Goal: Information Seeking & Learning: Learn about a topic

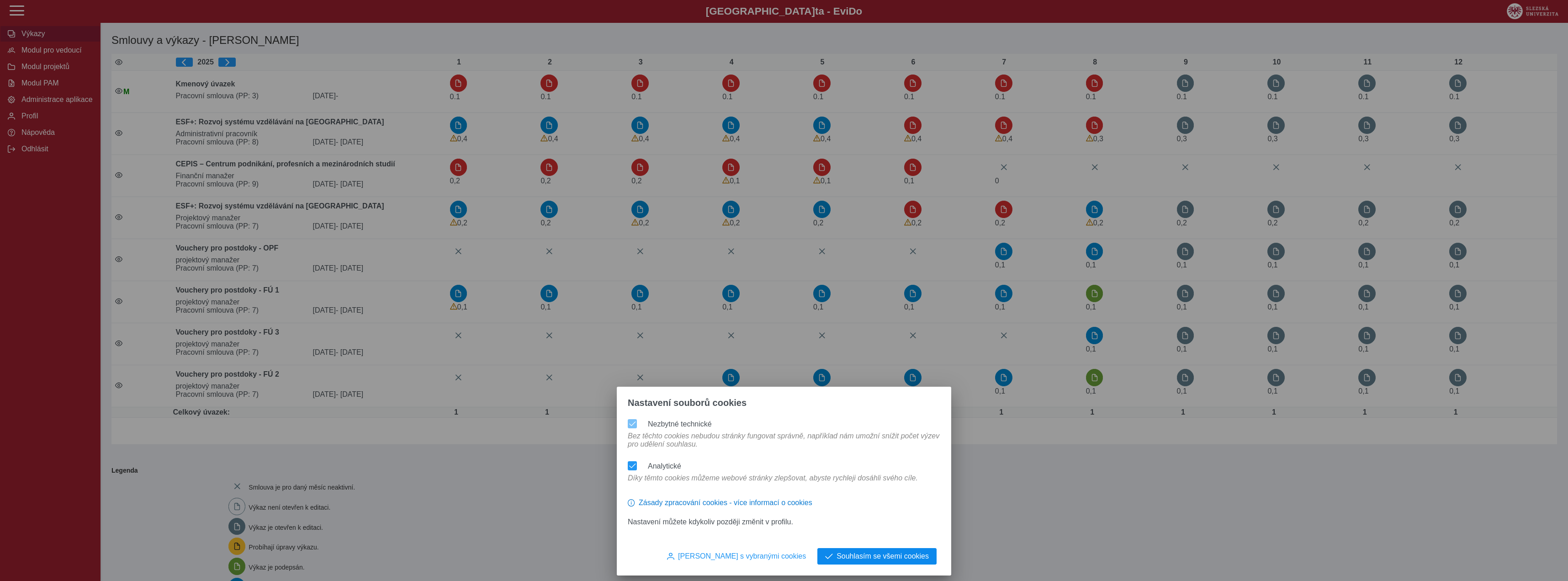
click at [911, 558] on span "Souhlasím se všemi cookies" at bounding box center [883, 557] width 93 height 9
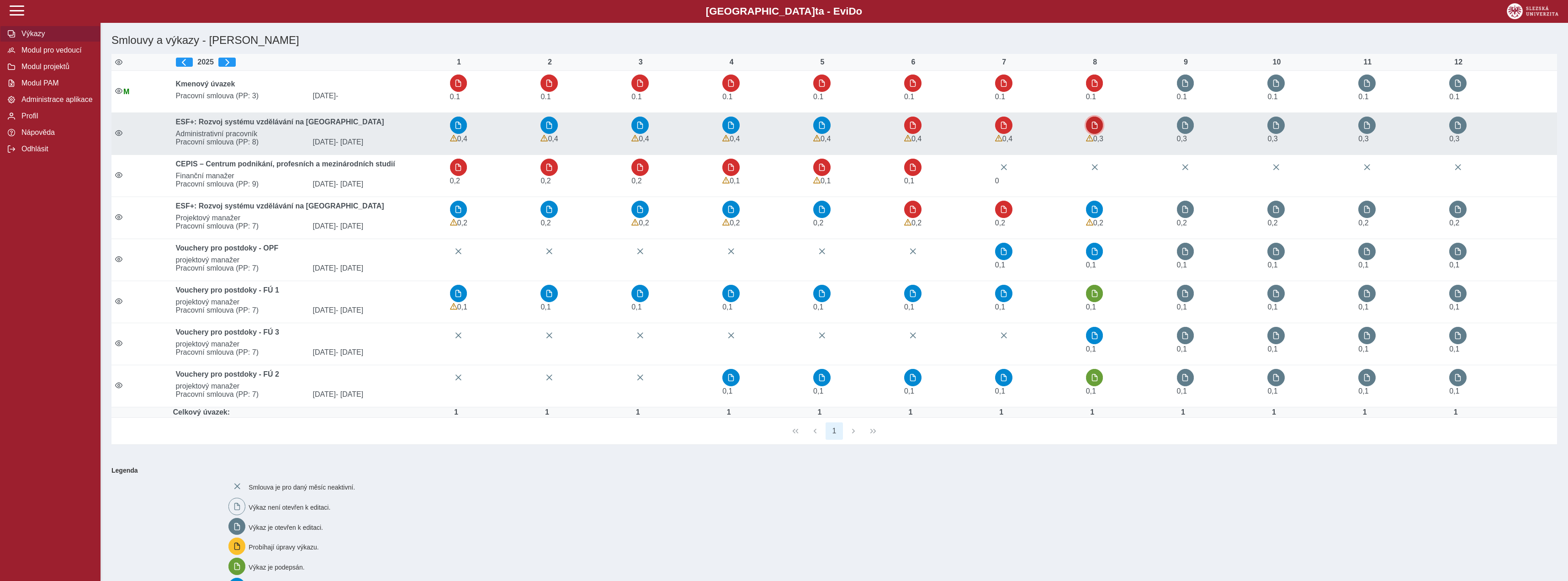
click at [1102, 133] on button "button" at bounding box center [1094, 125] width 18 height 18
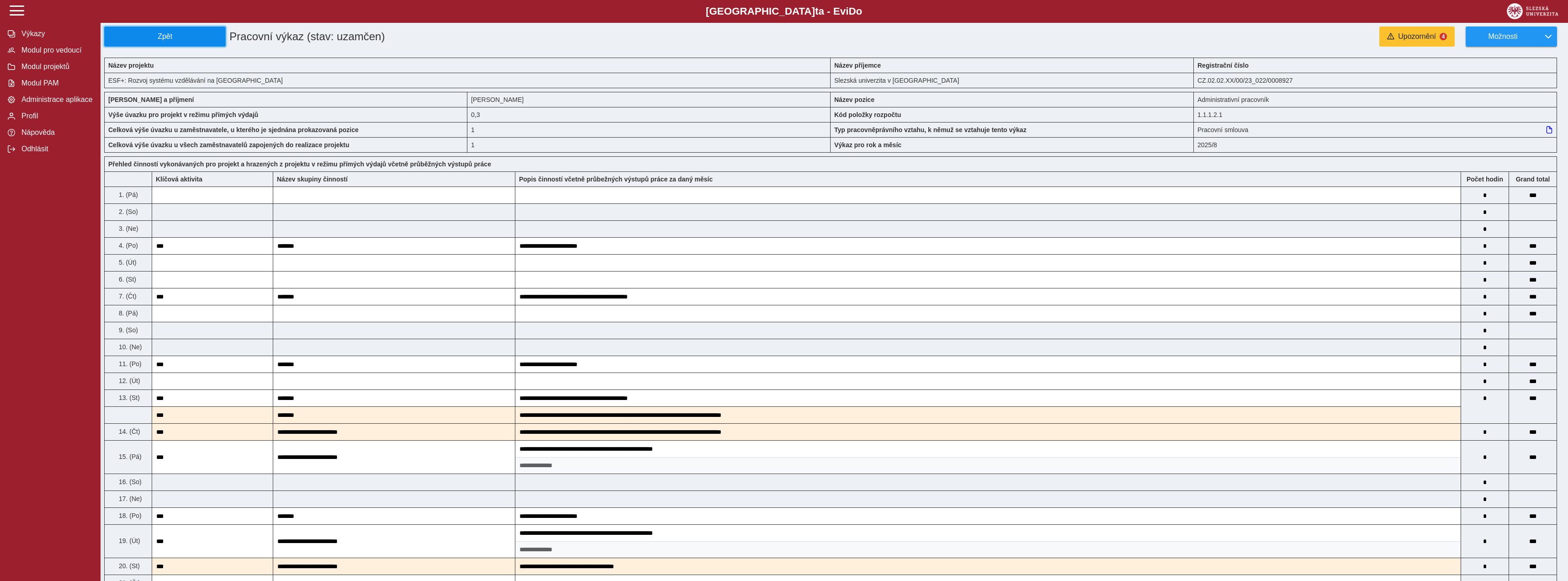
click at [209, 40] on span "Zpět" at bounding box center [165, 37] width 113 height 9
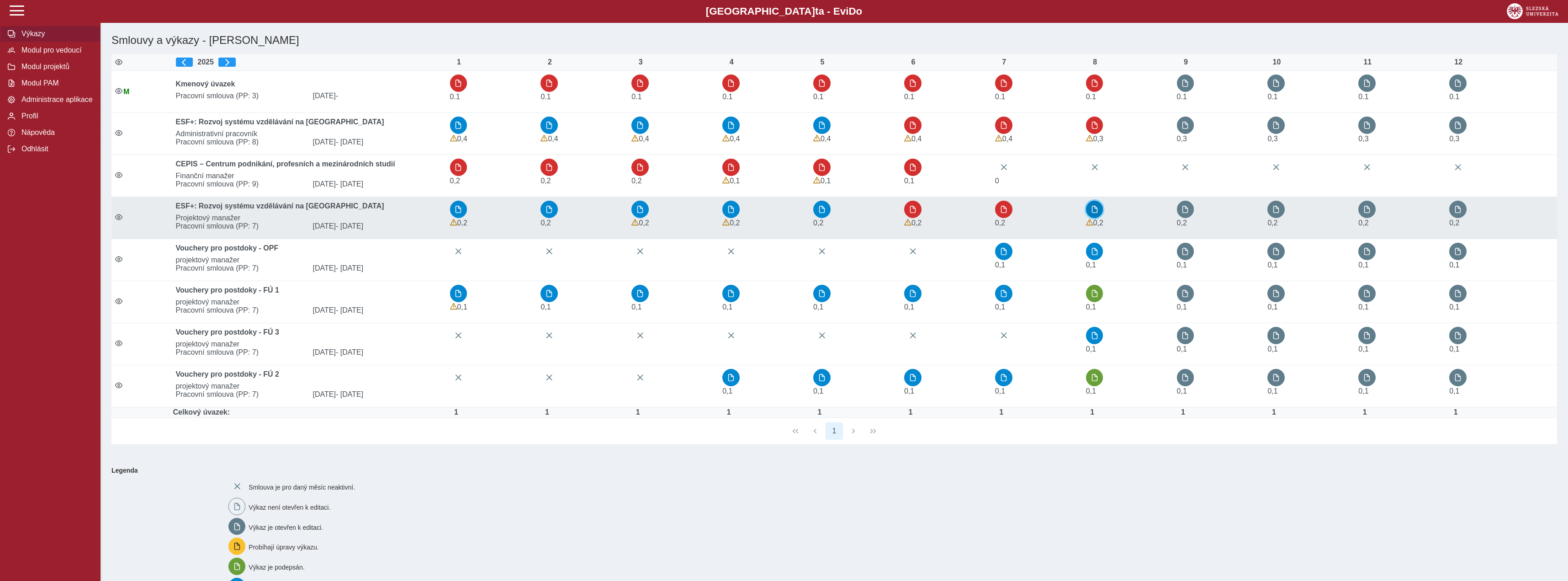
click at [1091, 208] on button "button" at bounding box center [1094, 210] width 18 height 18
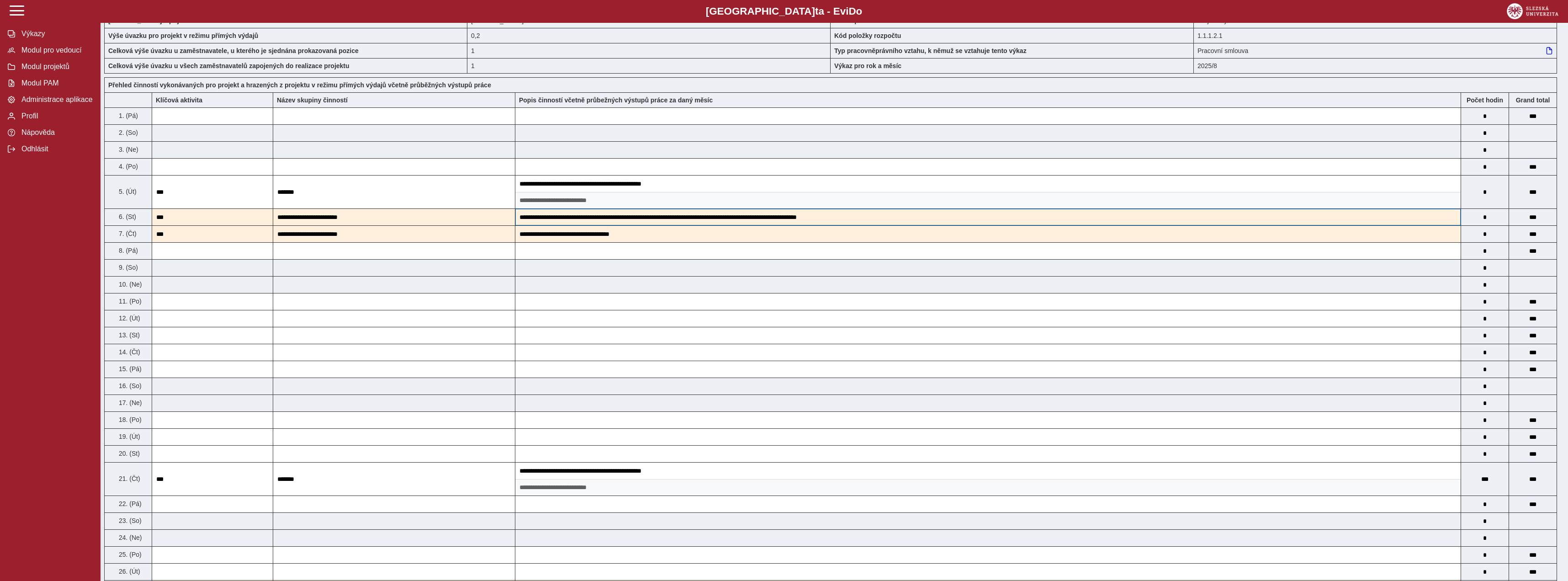
scroll to position [47, 0]
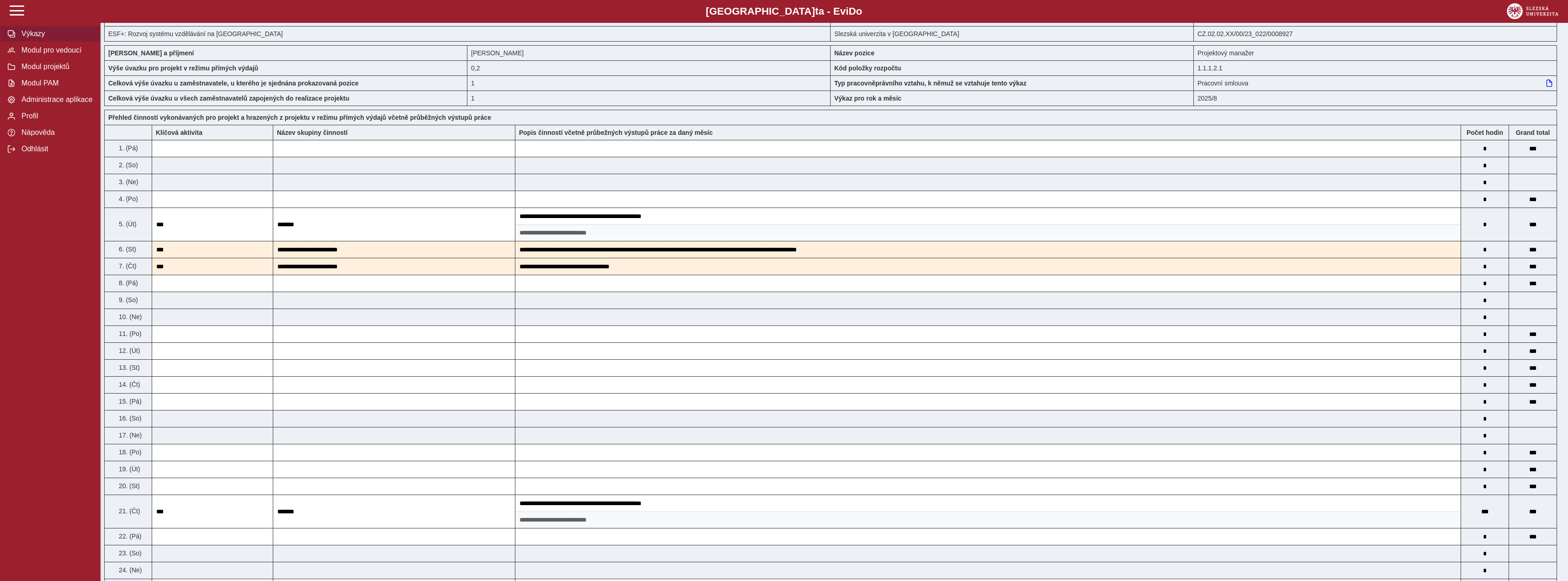
click at [78, 38] on span "Výkazy" at bounding box center [56, 34] width 74 height 9
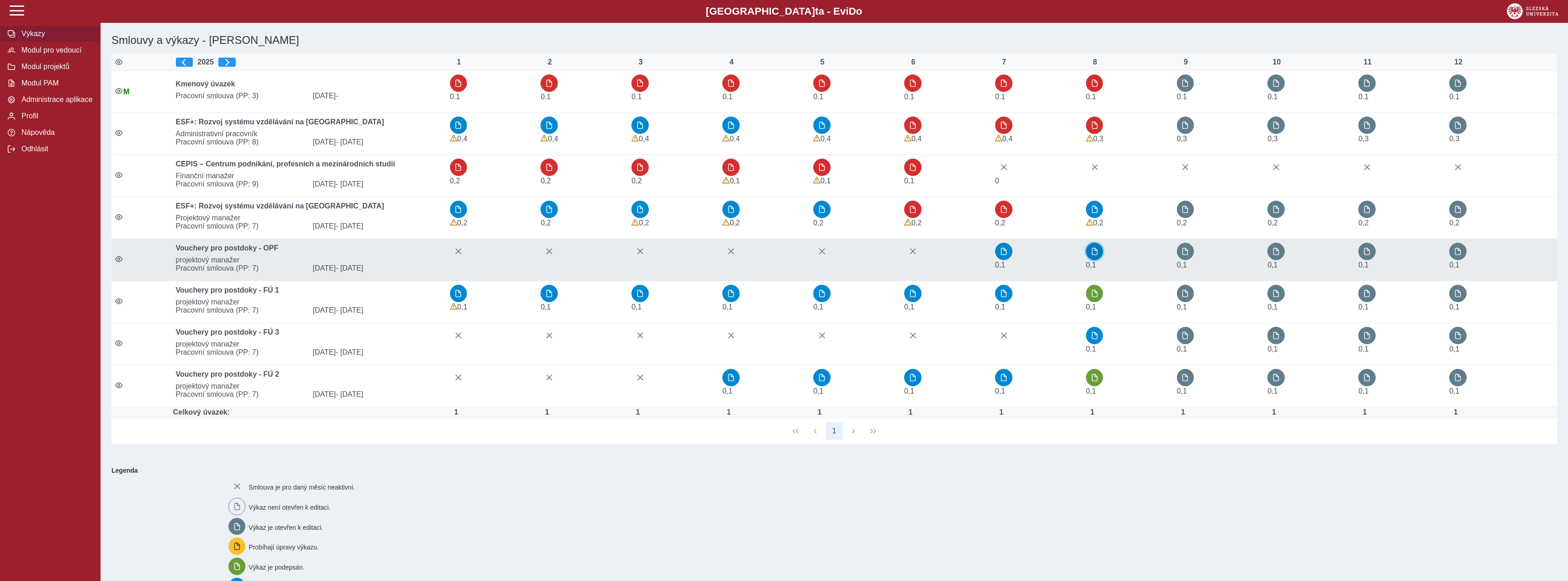
click at [1098, 252] on span "button" at bounding box center [1094, 252] width 7 height 7
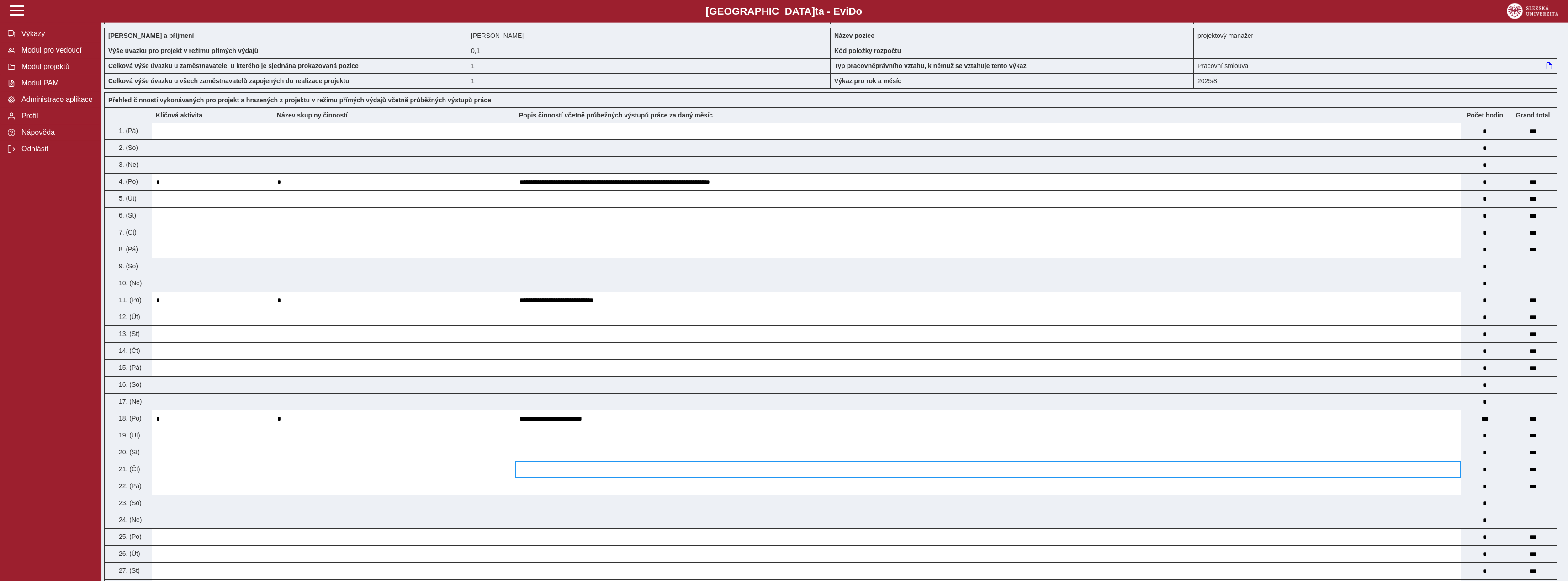
scroll to position [55, 0]
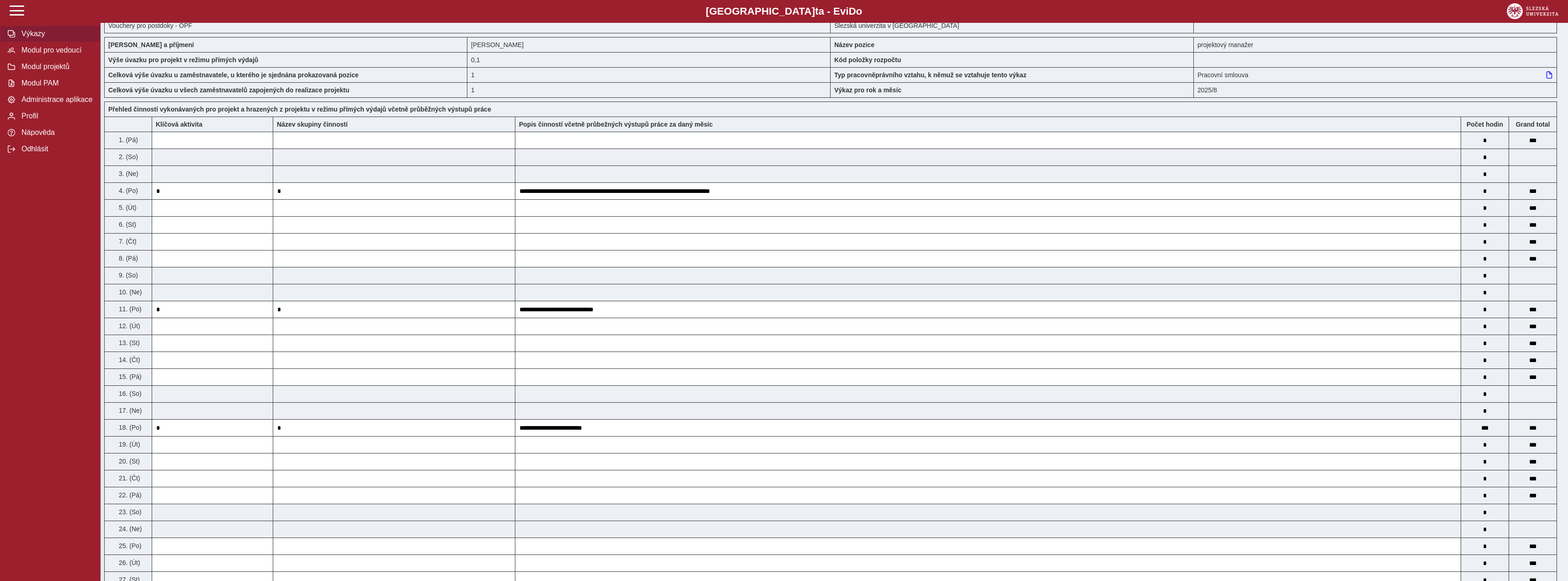
click at [66, 38] on span "Výkazy" at bounding box center [56, 34] width 74 height 9
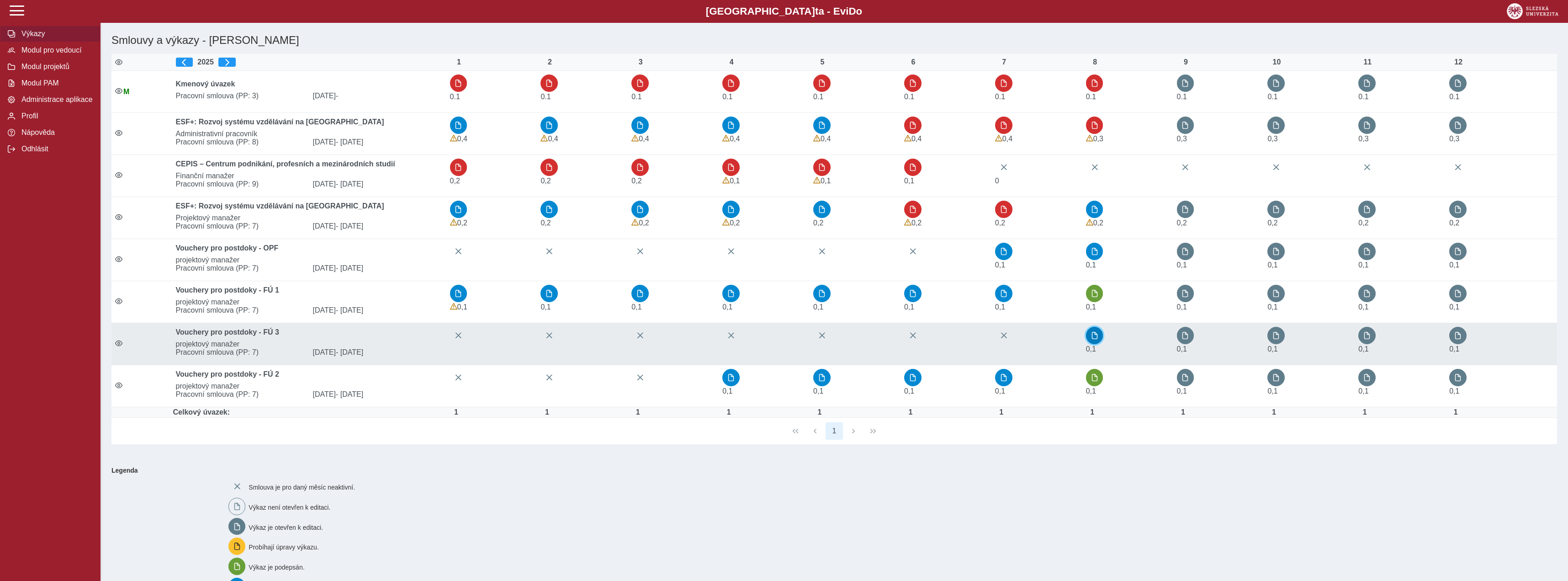
click at [1103, 335] on button "button" at bounding box center [1094, 336] width 18 height 18
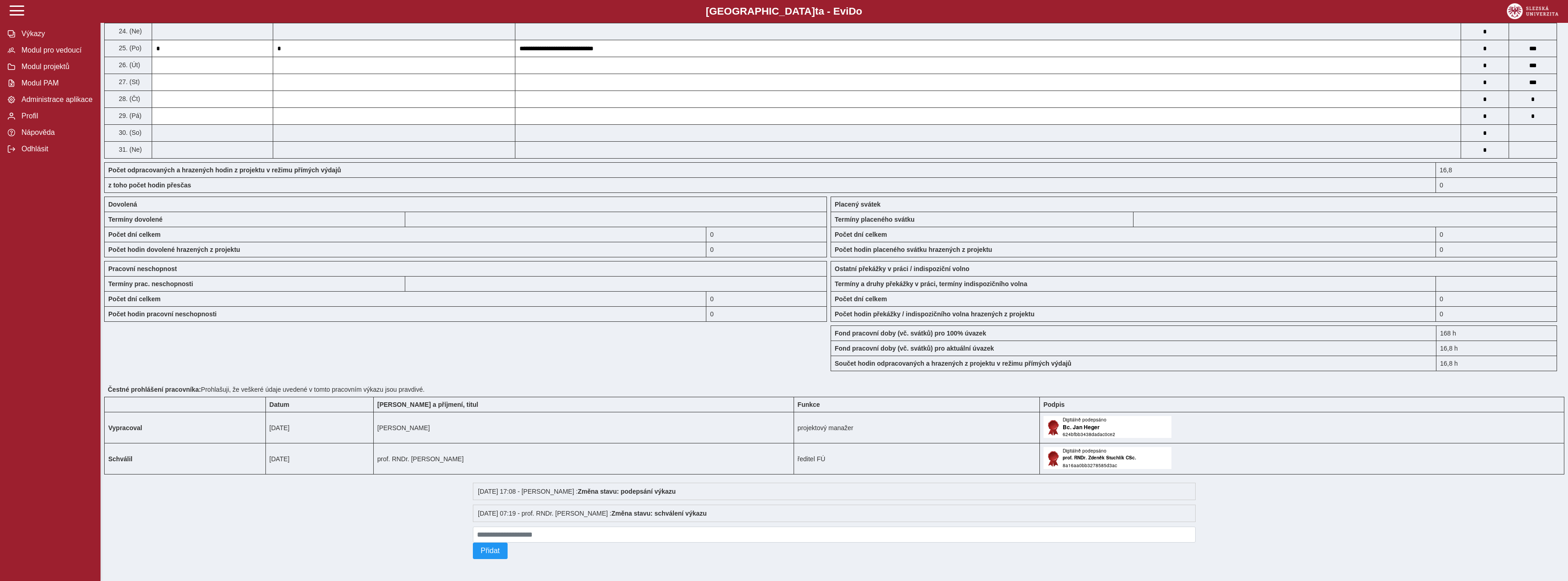
scroll to position [47, 0]
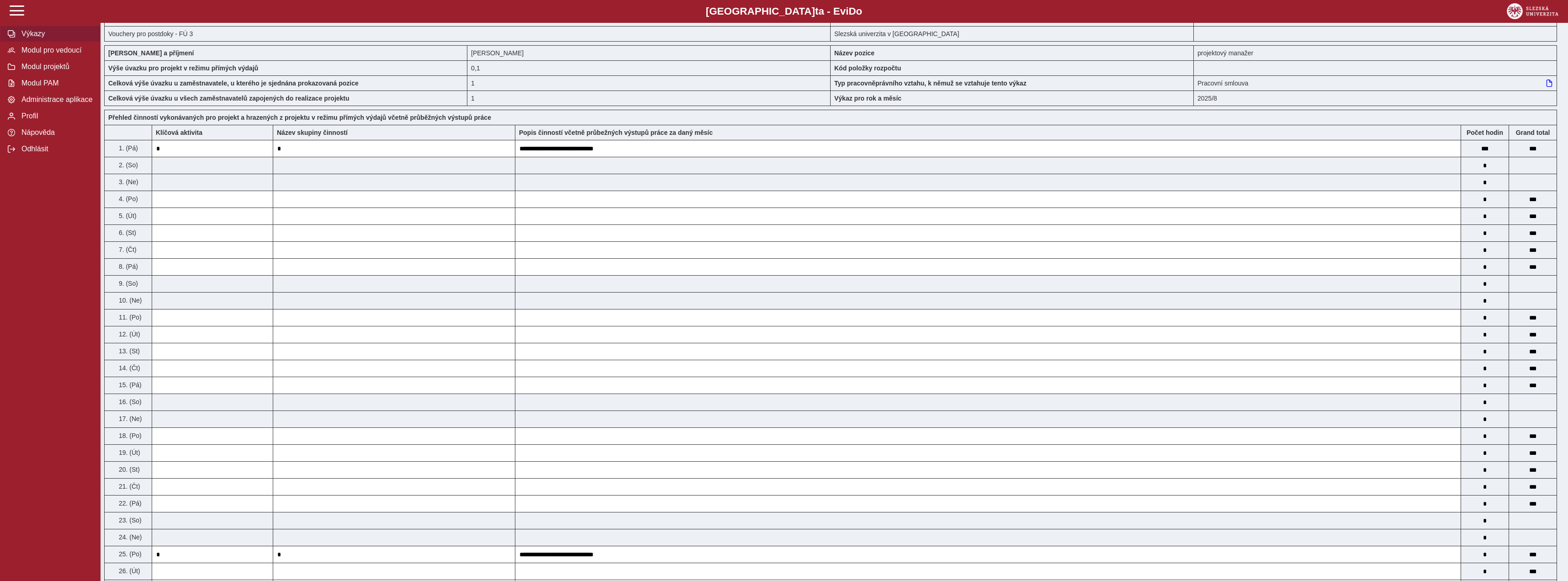
click at [29, 42] on button "Výkazy" at bounding box center [50, 33] width 100 height 16
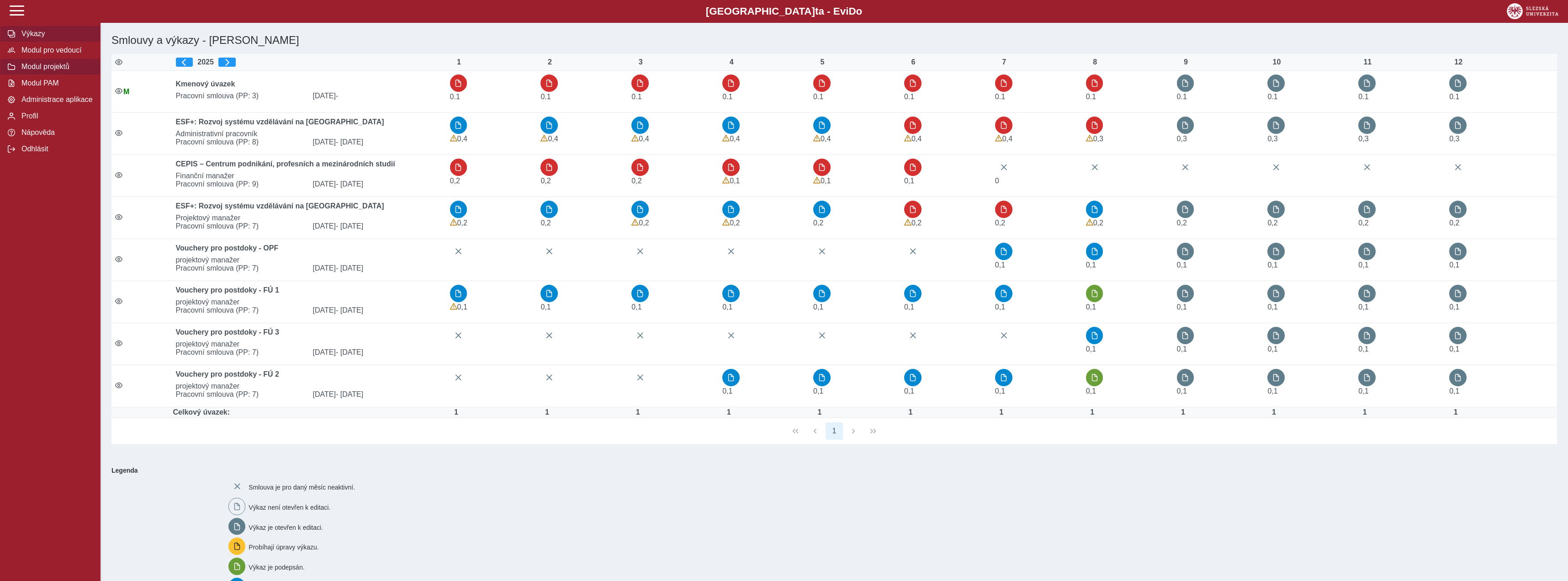
click at [60, 71] on span "Modul projektů" at bounding box center [56, 67] width 74 height 9
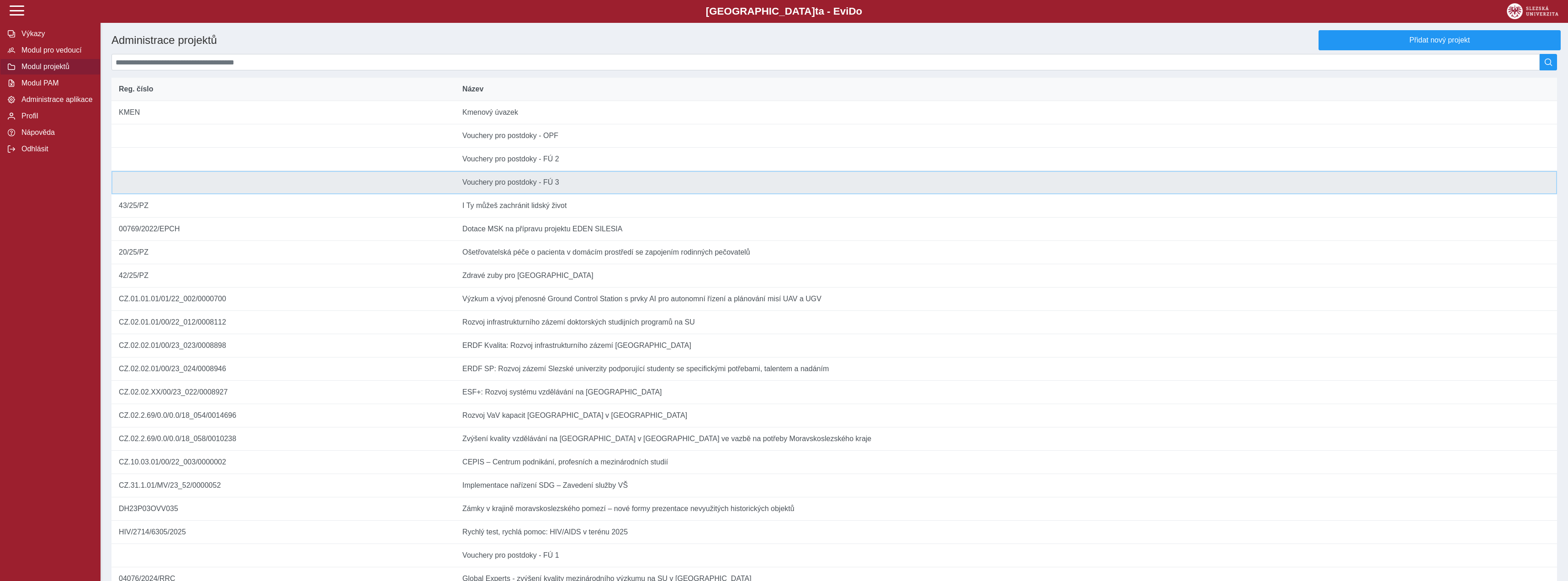
click at [604, 182] on td "Název Vouchery pro postdoky - FÚ 3" at bounding box center [1006, 183] width 1102 height 23
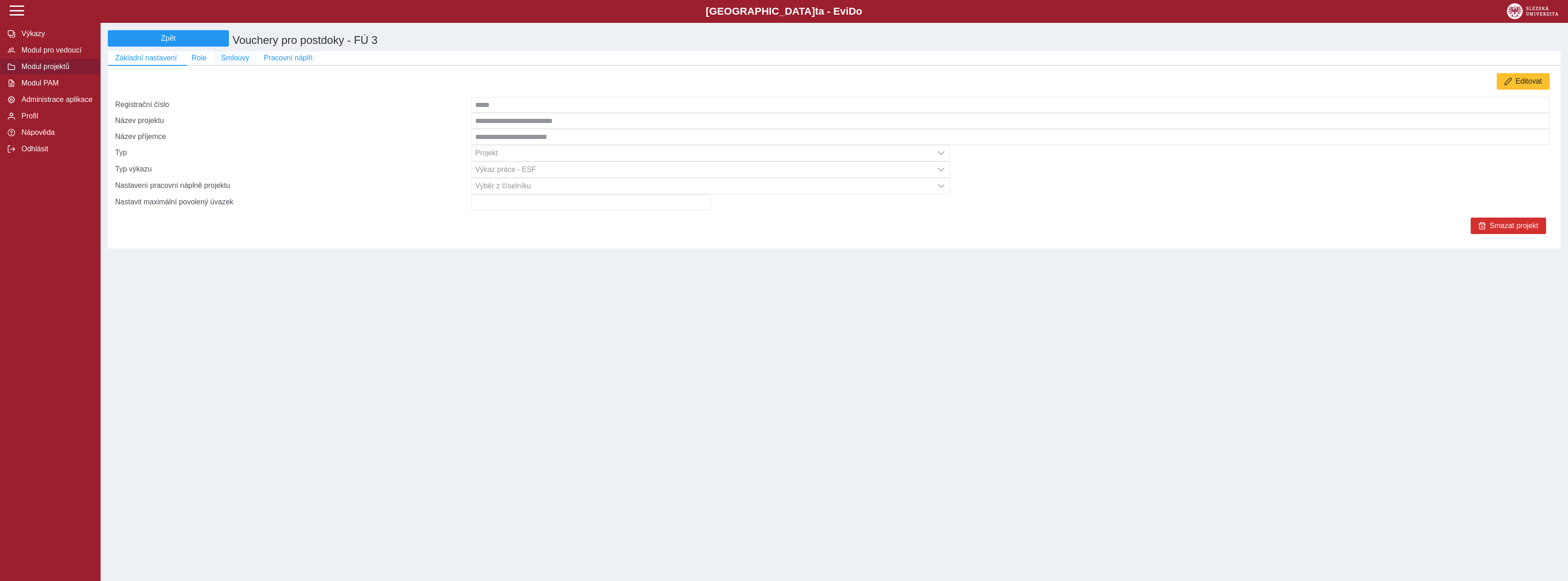
click at [237, 62] on span "Smlouvy" at bounding box center [235, 58] width 28 height 9
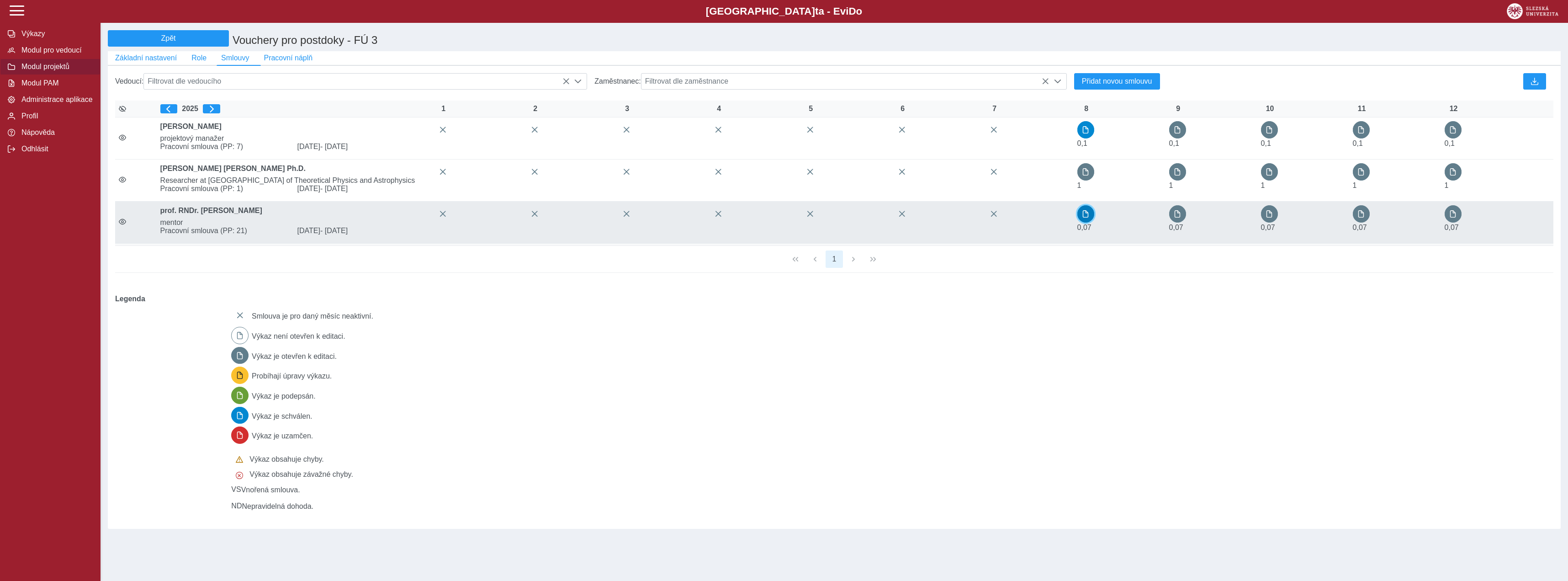
click at [1085, 217] on span "button" at bounding box center [1085, 214] width 7 height 7
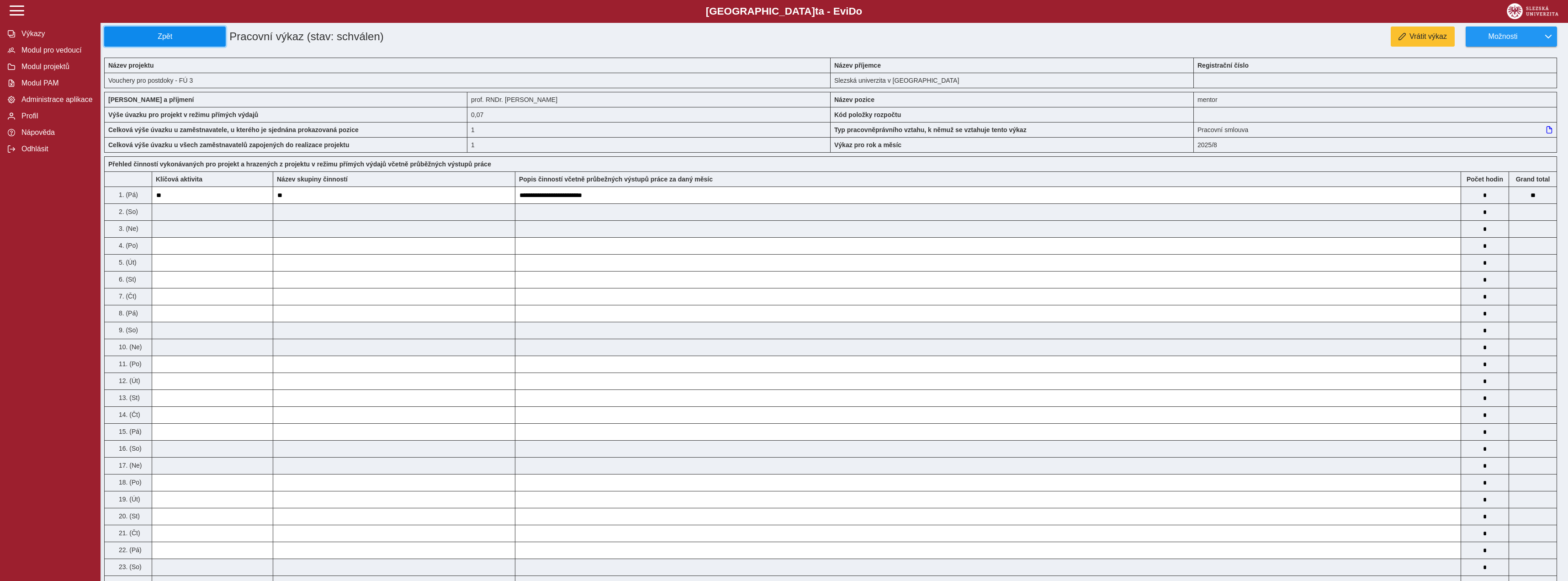
click at [164, 36] on span "Zpět" at bounding box center [165, 37] width 113 height 9
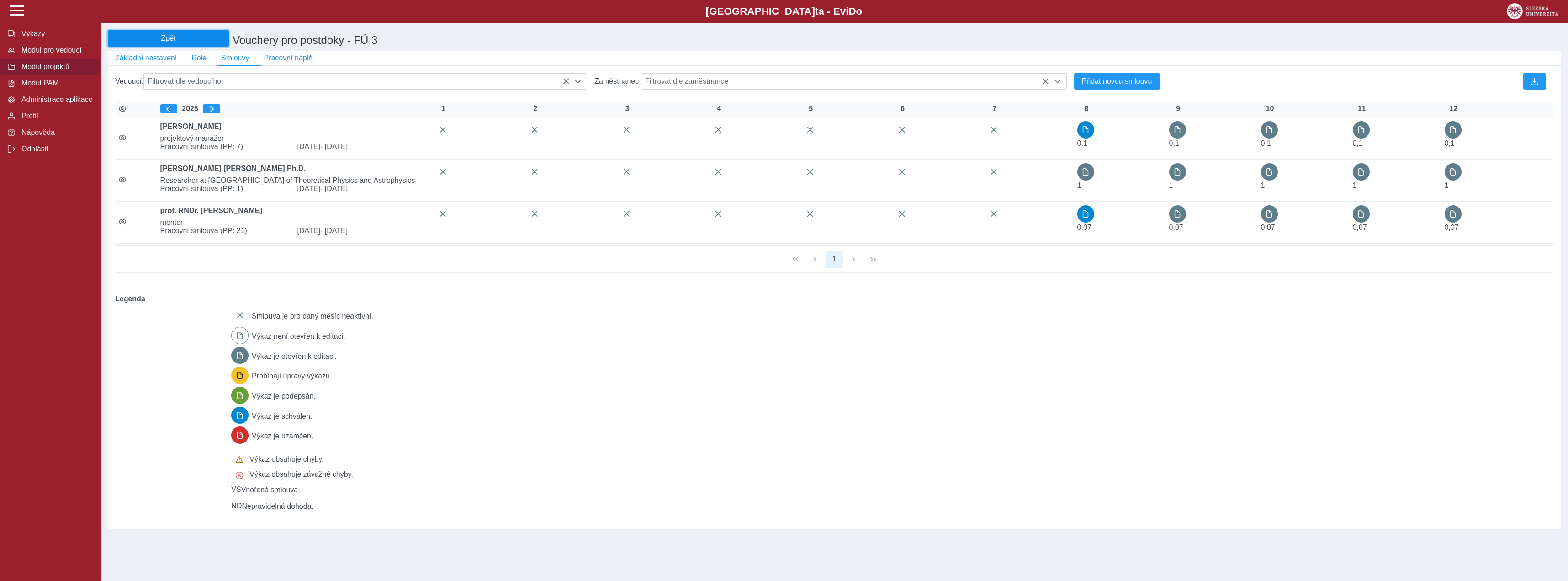
click at [173, 35] on span "Zpět" at bounding box center [168, 38] width 113 height 9
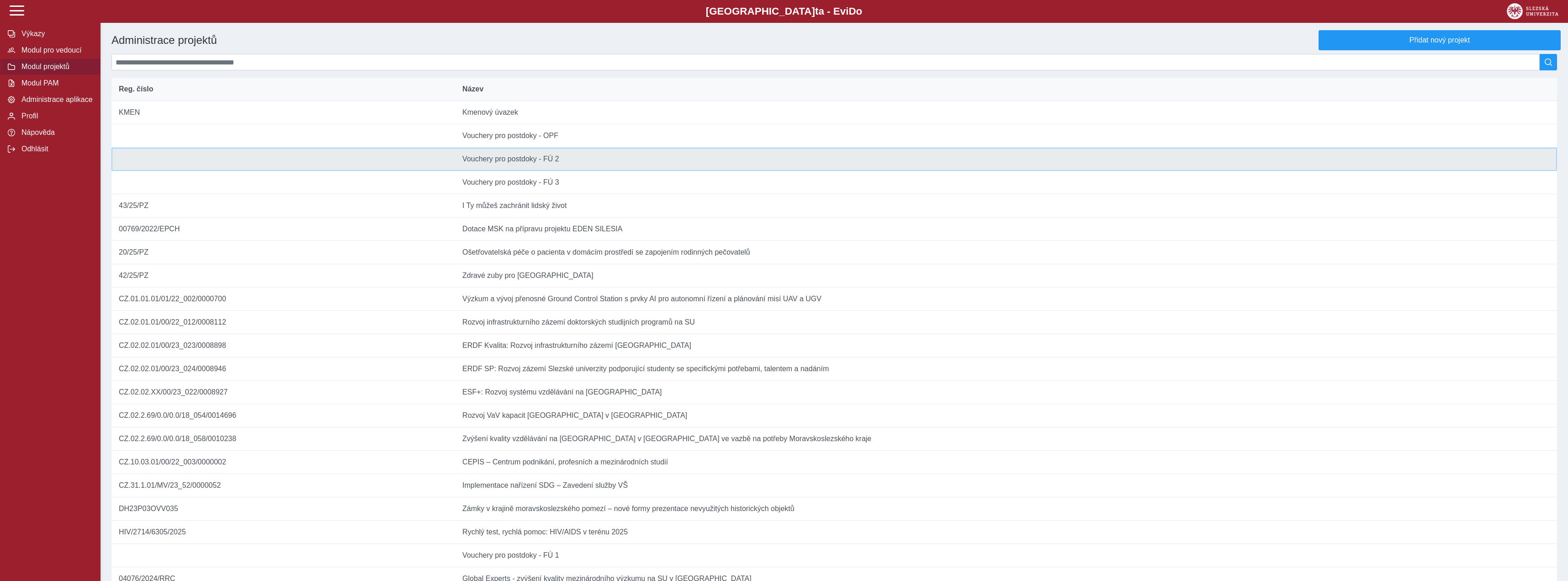
click at [609, 171] on td "Název Vouchery pro postdoky - FÚ 2" at bounding box center [1006, 159] width 1102 height 23
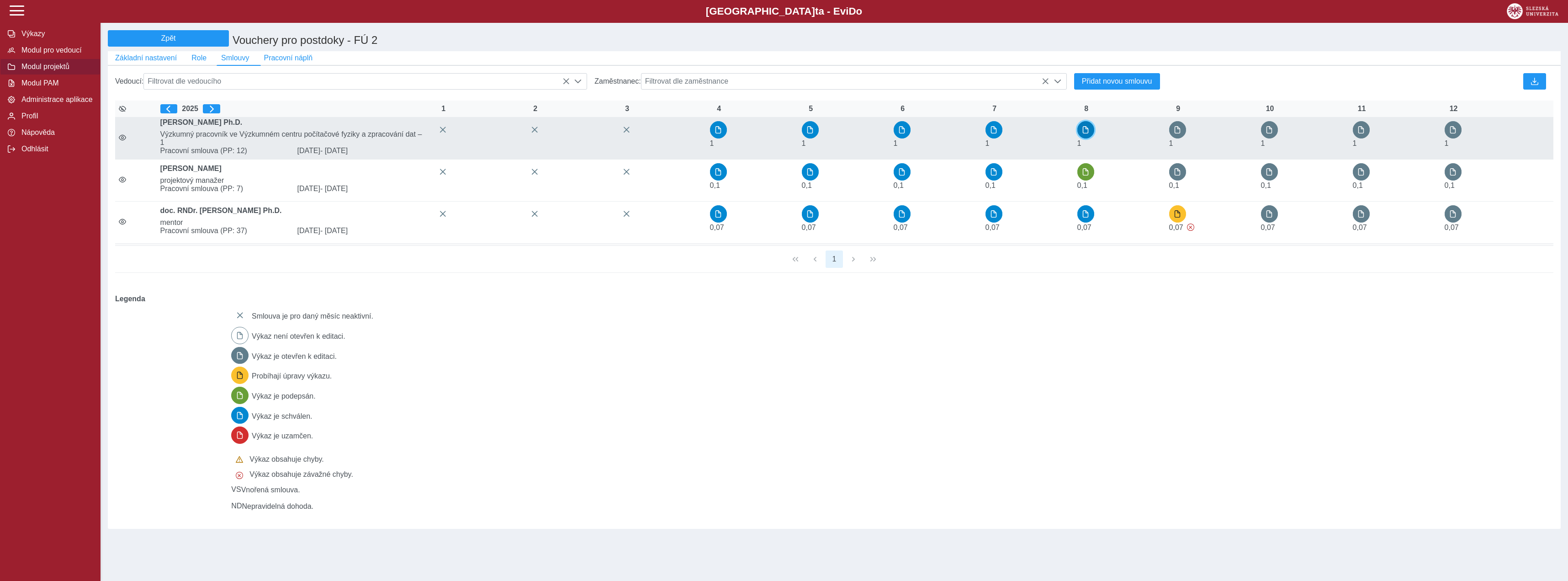
click at [1090, 133] on button "button" at bounding box center [1086, 130] width 18 height 18
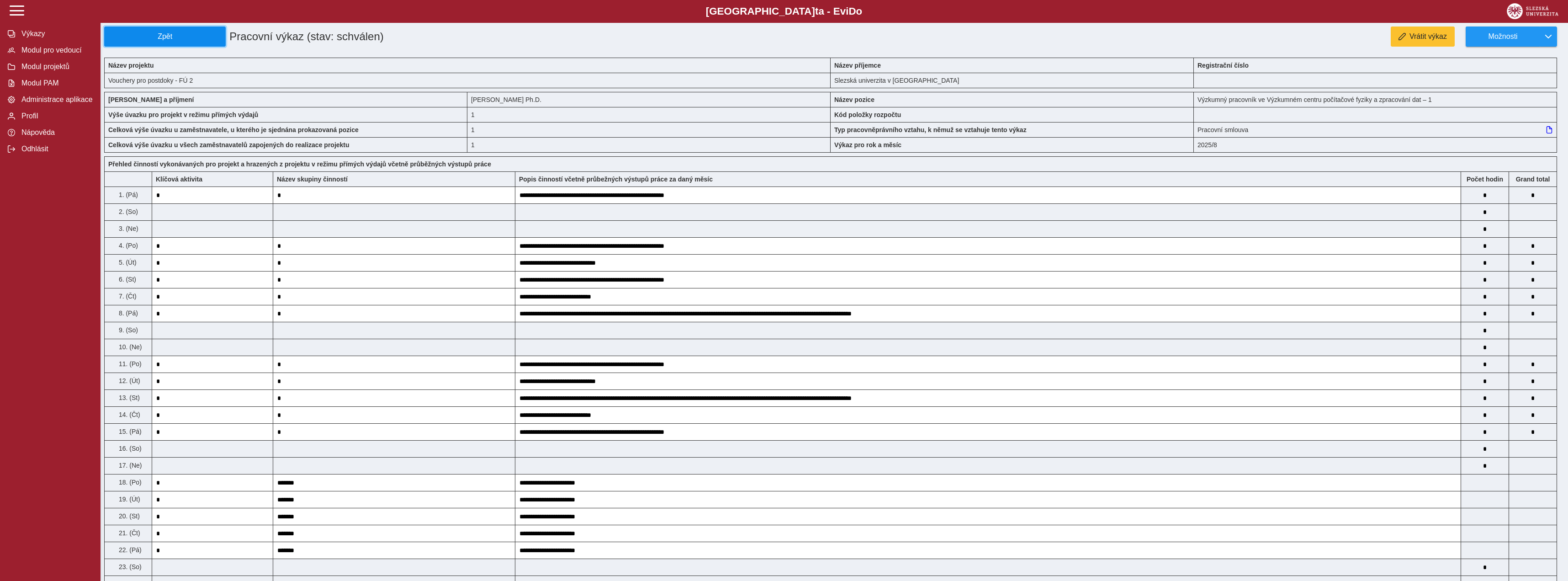
click at [186, 36] on span "Zpět" at bounding box center [165, 37] width 113 height 9
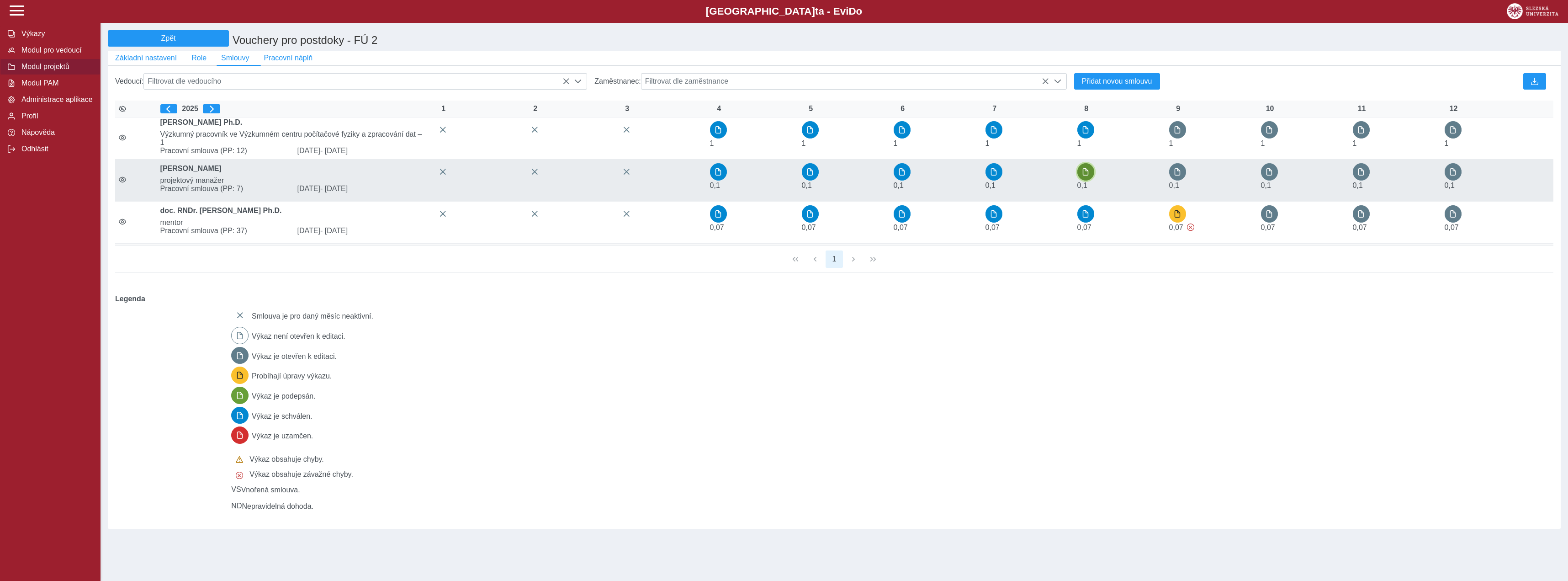
click at [1092, 177] on button "button" at bounding box center [1086, 172] width 18 height 18
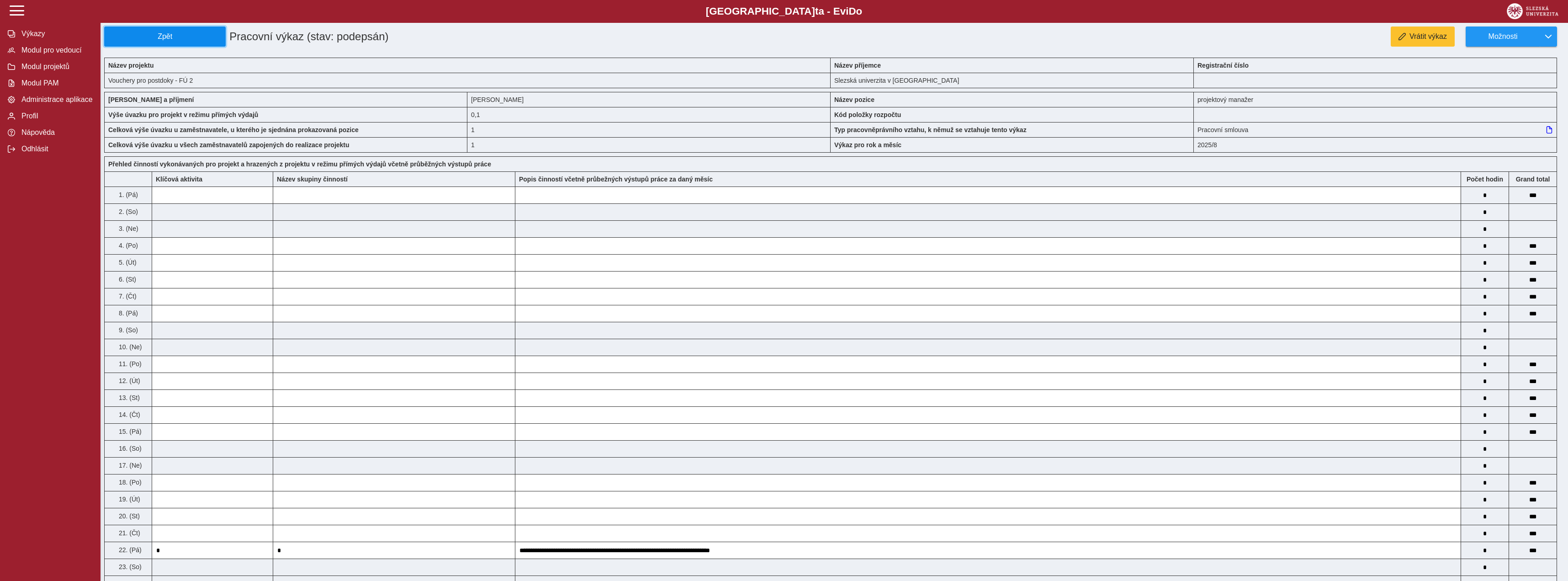
click at [181, 39] on span "Zpět" at bounding box center [165, 37] width 113 height 9
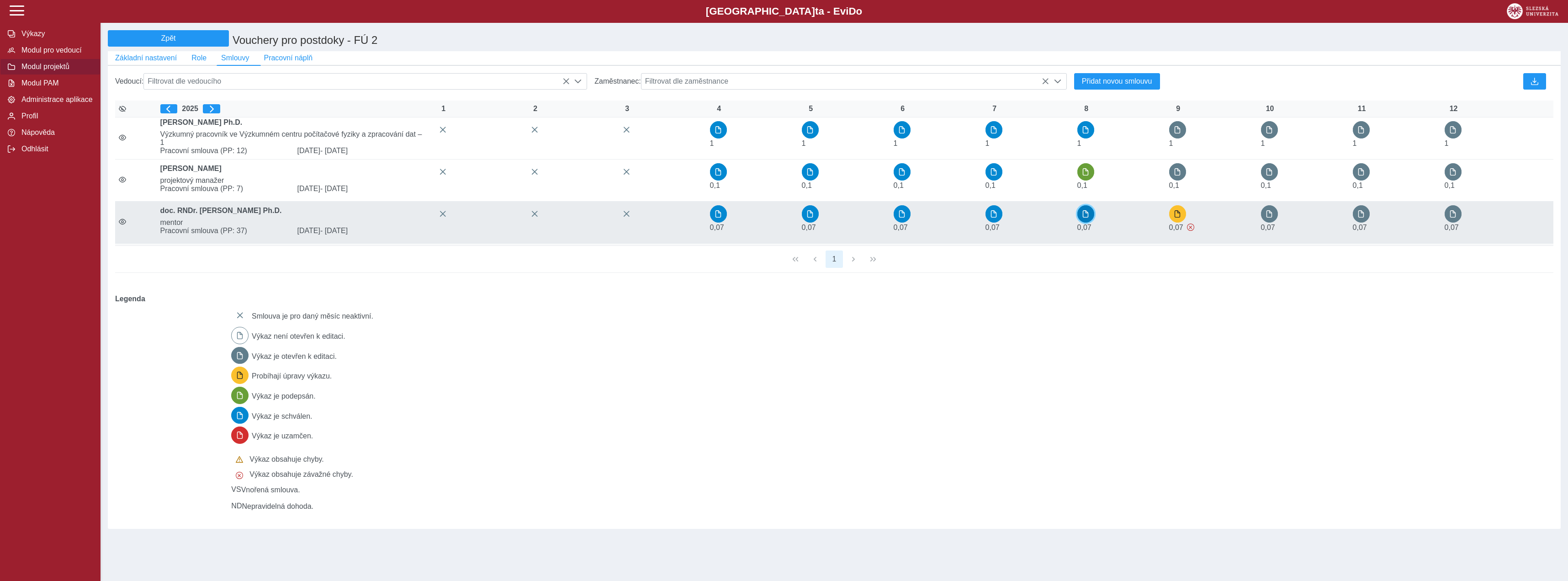
click at [1085, 216] on span "button" at bounding box center [1085, 214] width 7 height 7
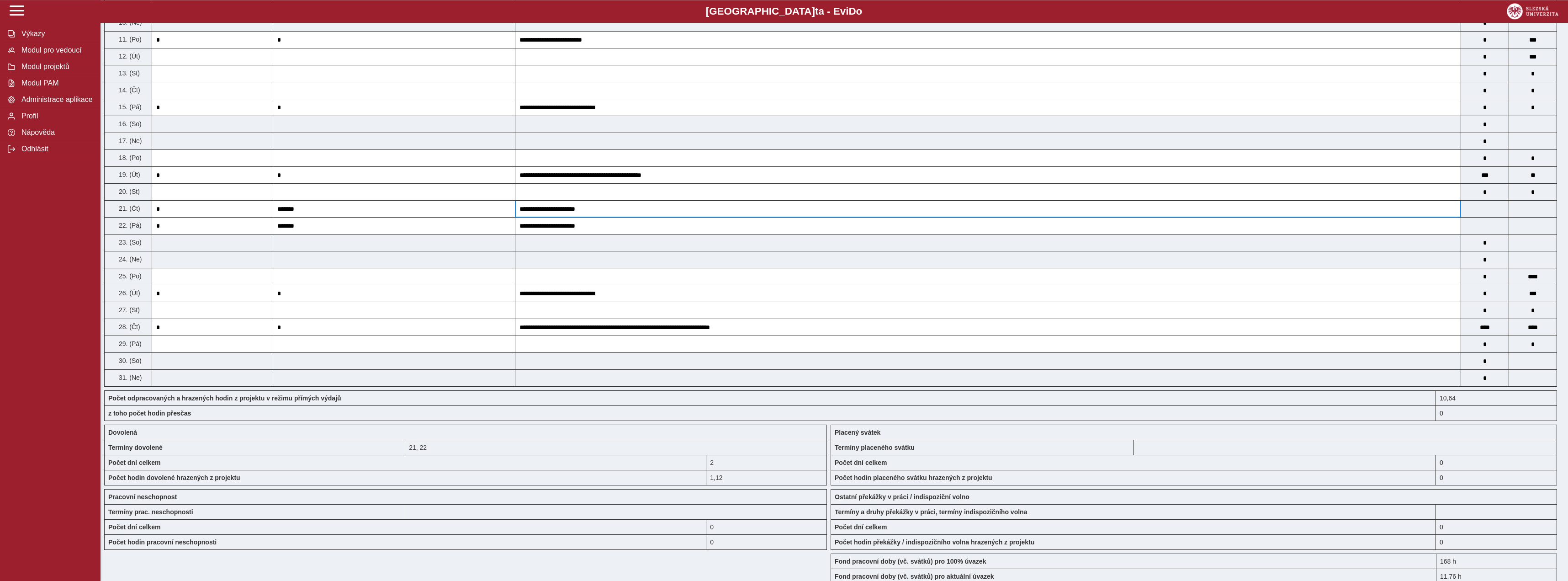
scroll to position [326, 0]
click at [184, 29] on input at bounding box center [212, 21] width 121 height 16
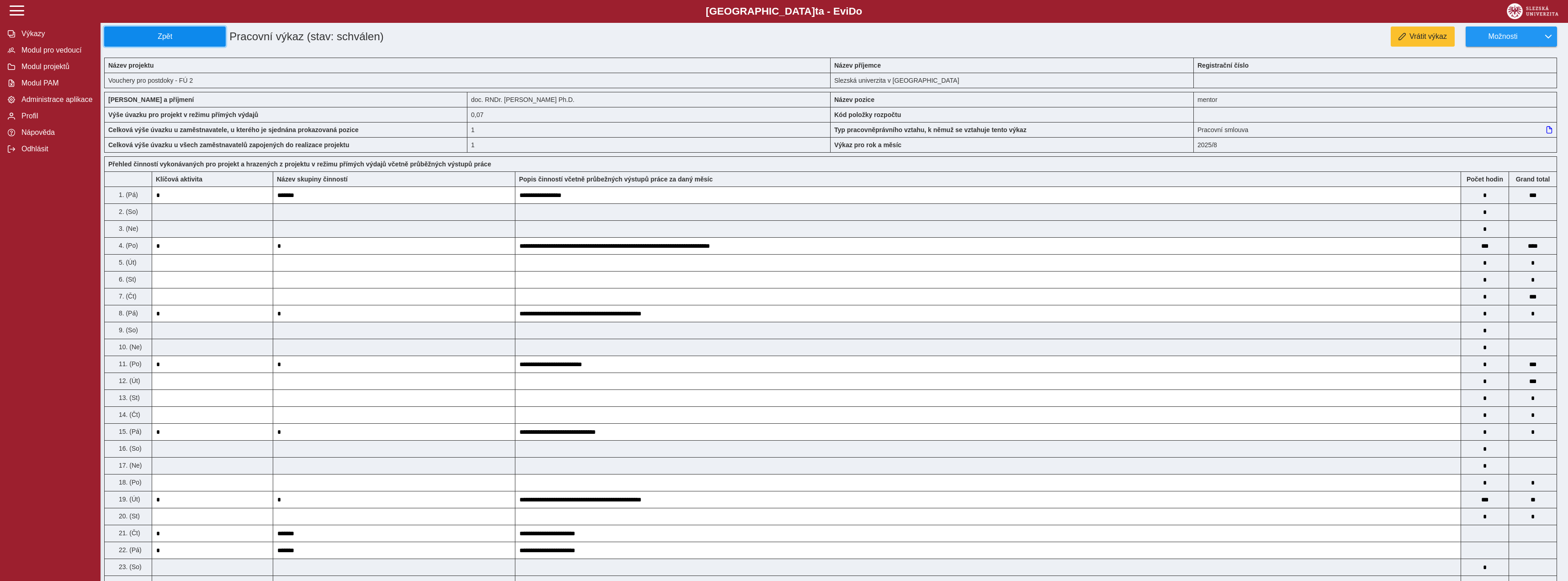
click at [191, 40] on span "Zpět" at bounding box center [165, 37] width 113 height 9
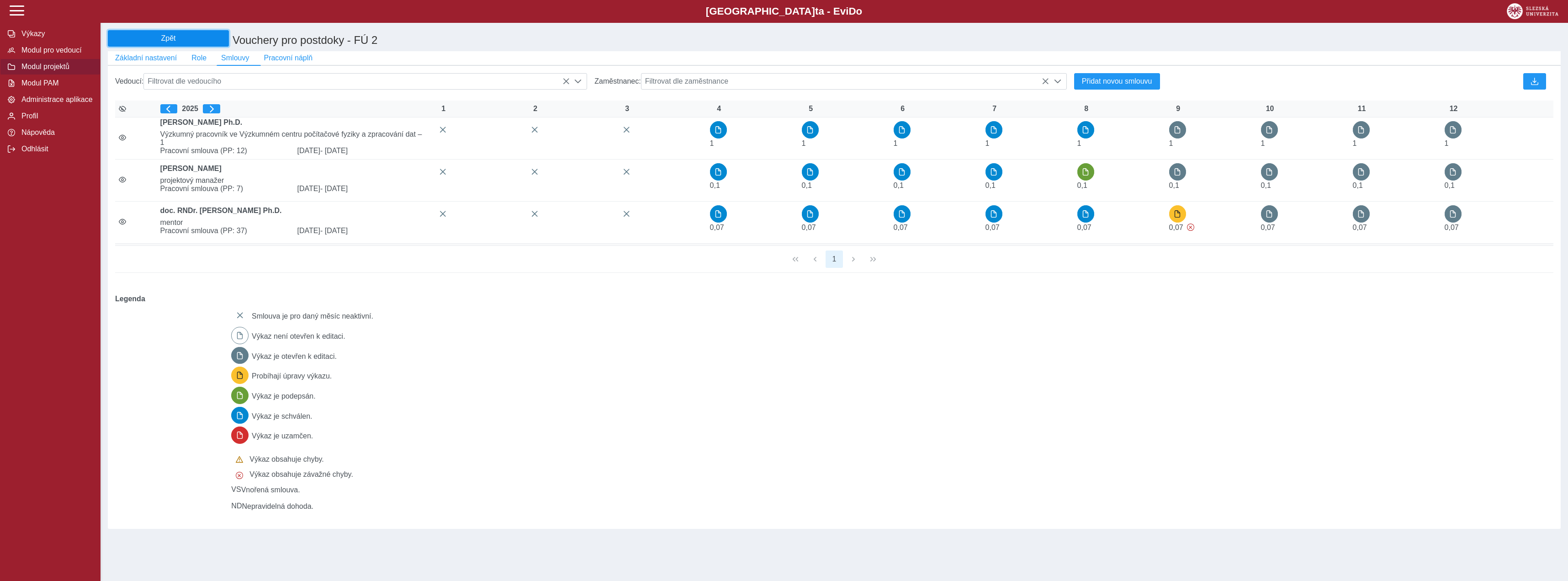
click at [197, 43] on span "Zpět" at bounding box center [168, 38] width 113 height 9
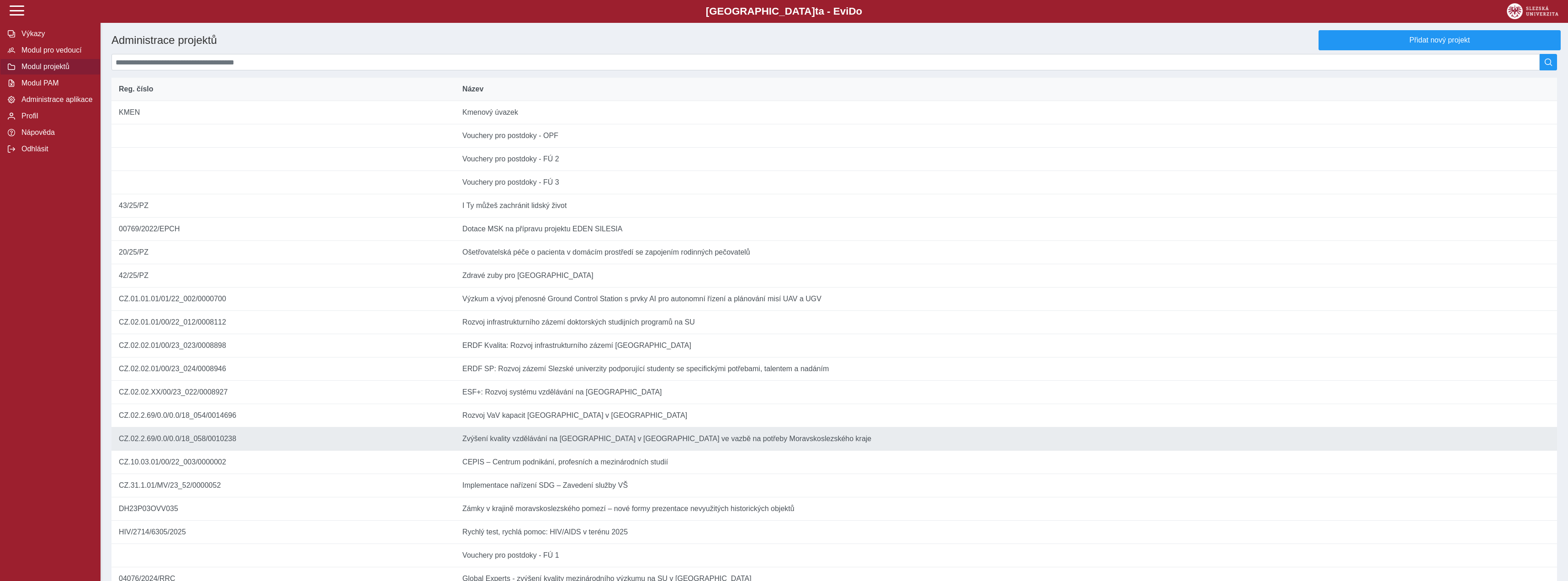
scroll to position [204, 0]
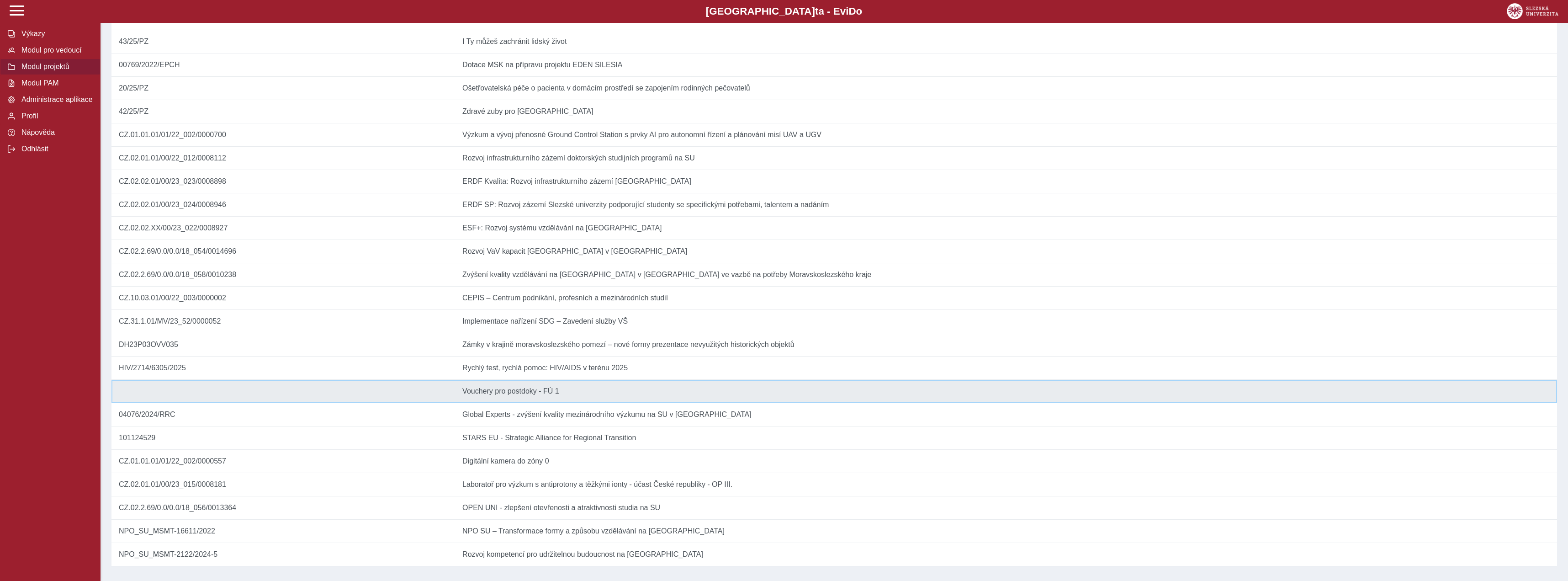
click at [583, 380] on td "Název Vouchery pro postdoky - FÚ 1" at bounding box center [1006, 392] width 1102 height 23
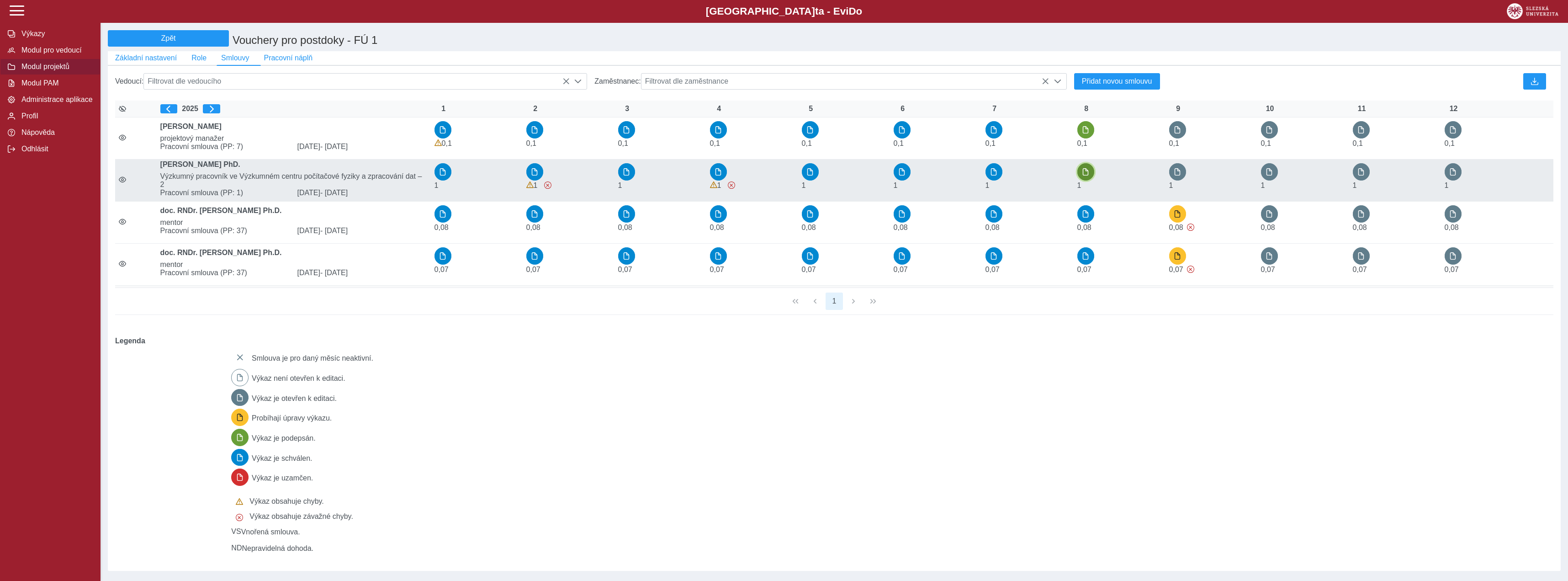
click at [1082, 178] on button "button" at bounding box center [1086, 172] width 18 height 18
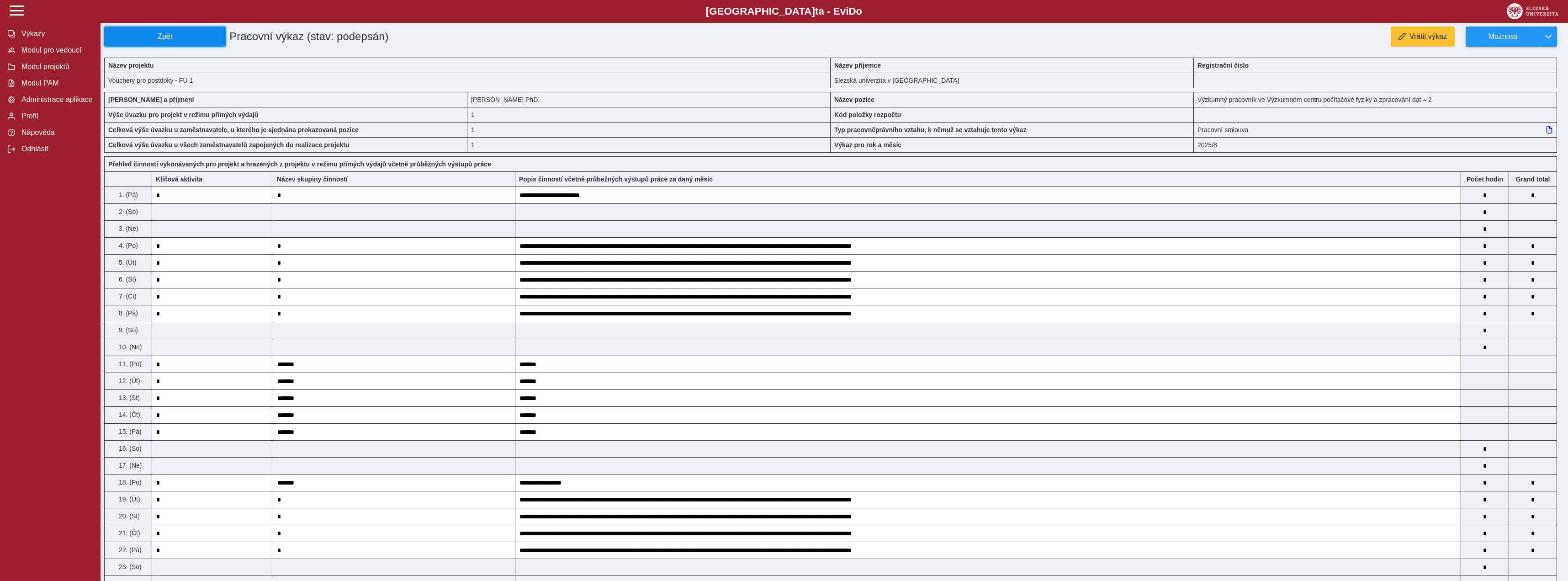
click at [206, 43] on button "Zpět" at bounding box center [165, 37] width 122 height 20
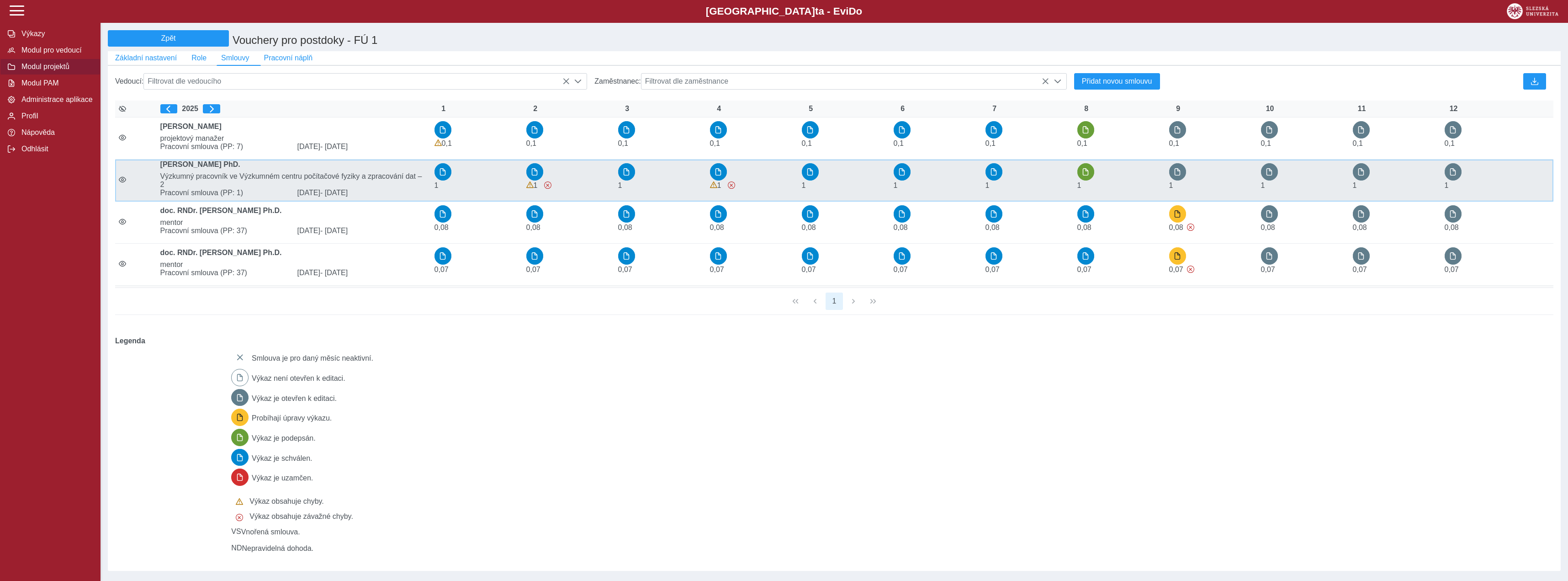
click at [243, 172] on span "[PERSON_NAME] PhD." at bounding box center [293, 166] width 274 height 12
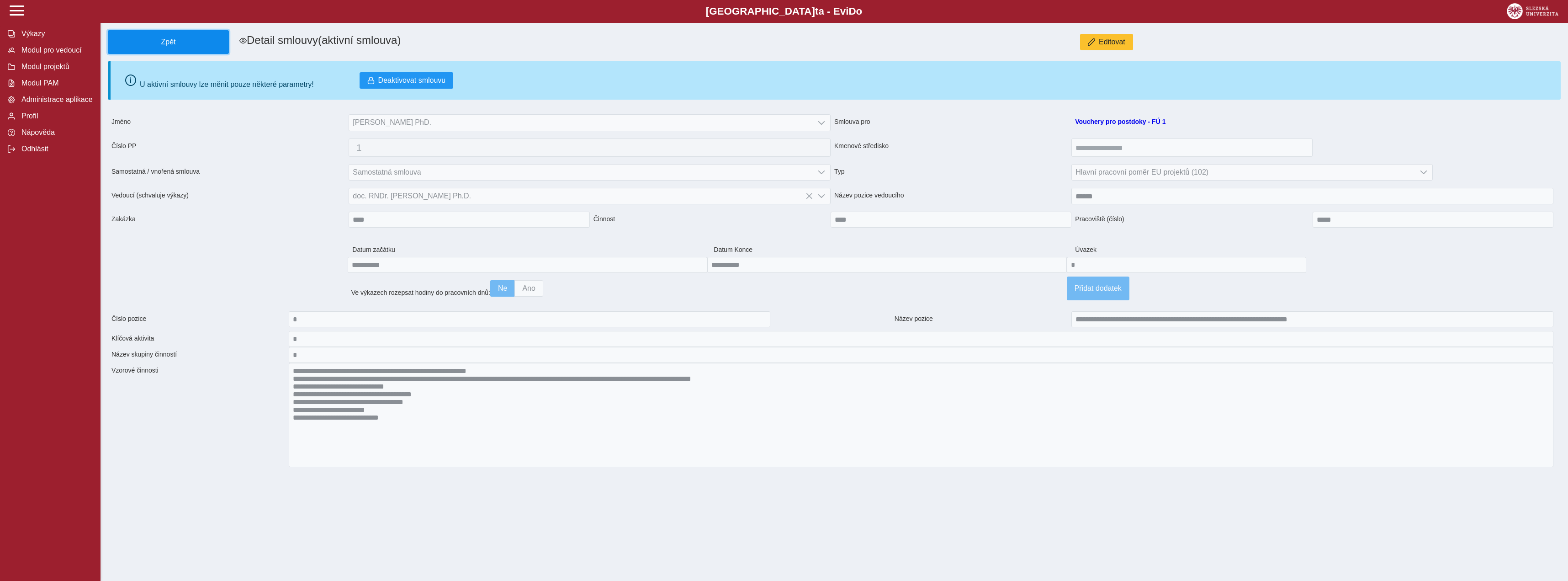
click at [187, 45] on span "Zpět" at bounding box center [168, 42] width 113 height 9
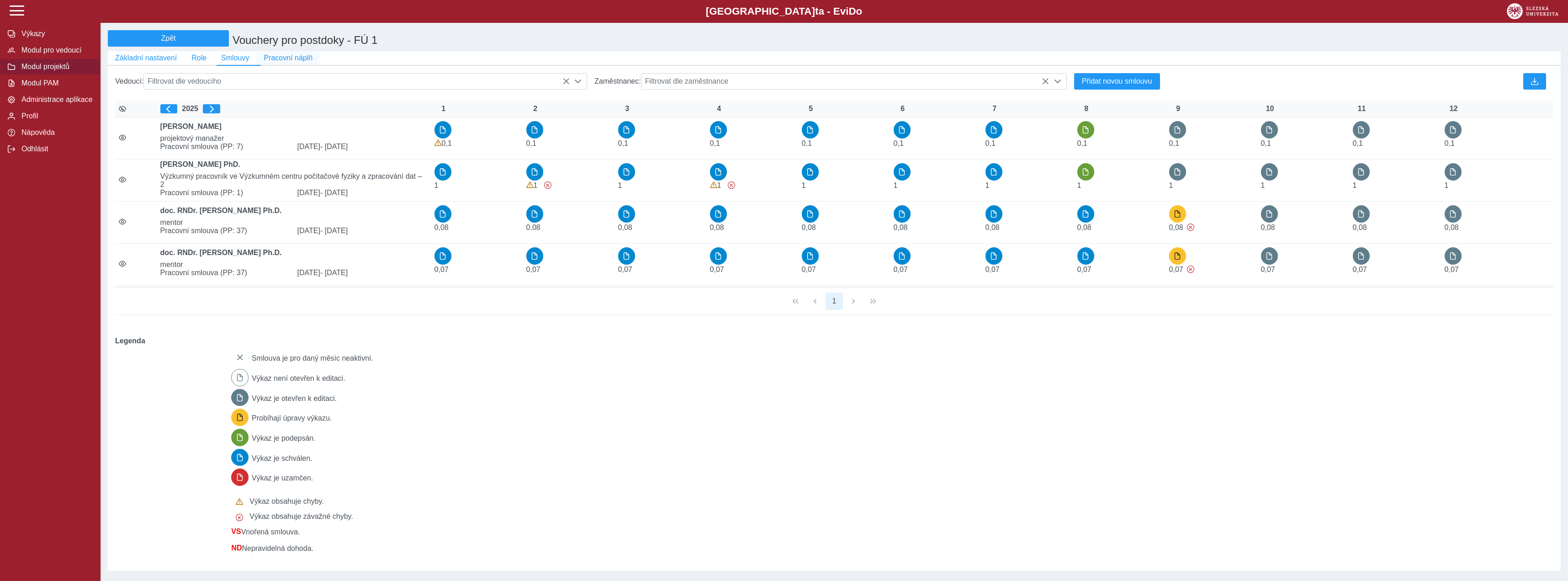
click at [275, 62] on span "Pracovní náplň" at bounding box center [288, 58] width 49 height 9
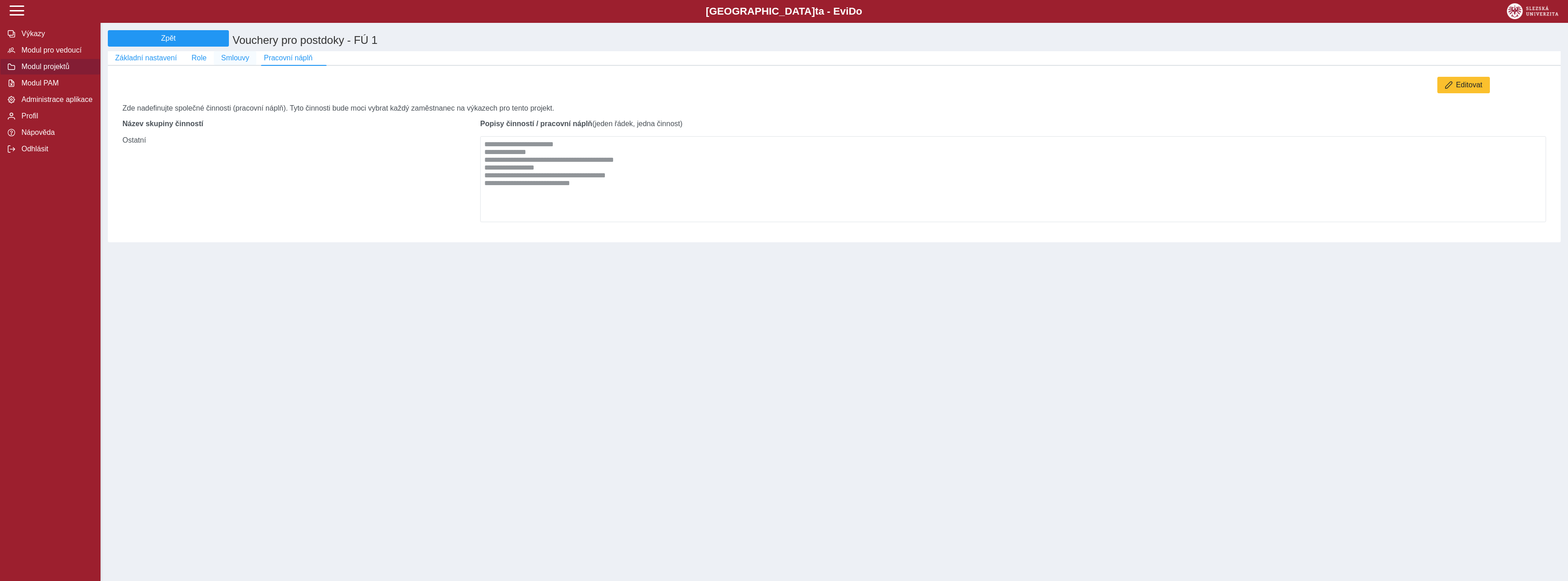
click at [223, 62] on span "Smlouvy" at bounding box center [235, 58] width 28 height 9
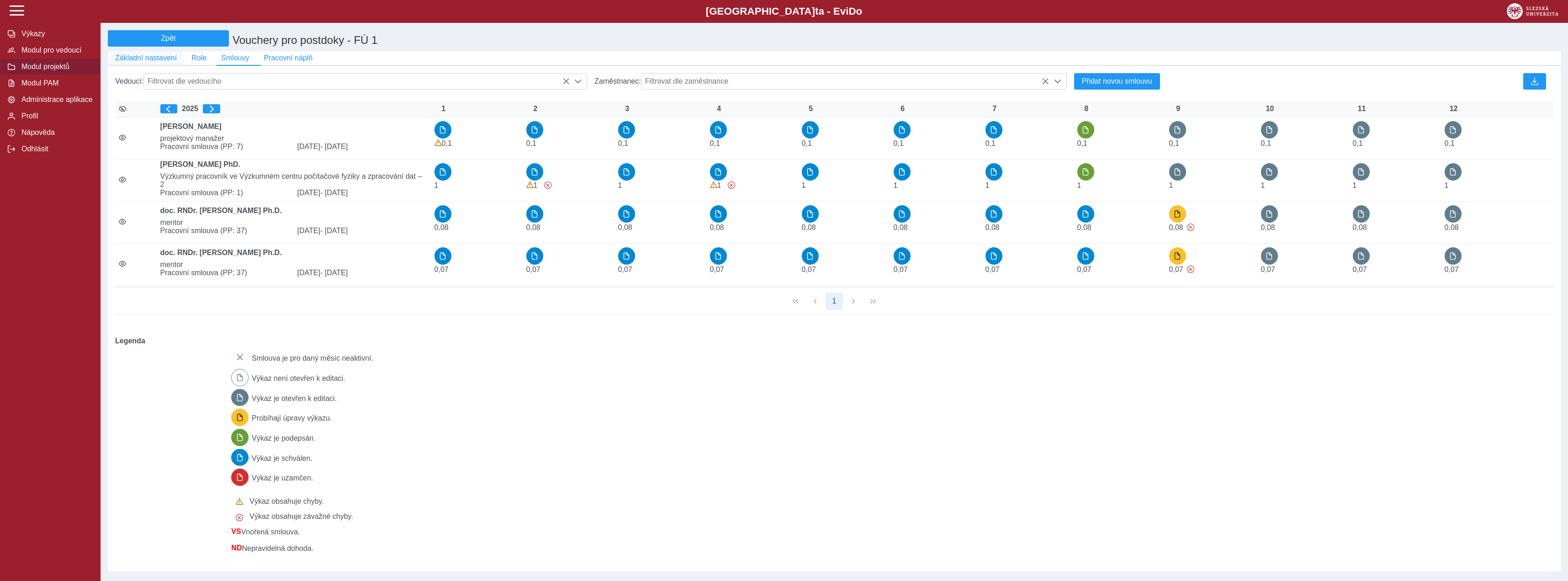
click at [150, 62] on span "Základní nastavení" at bounding box center [145, 58] width 61 height 9
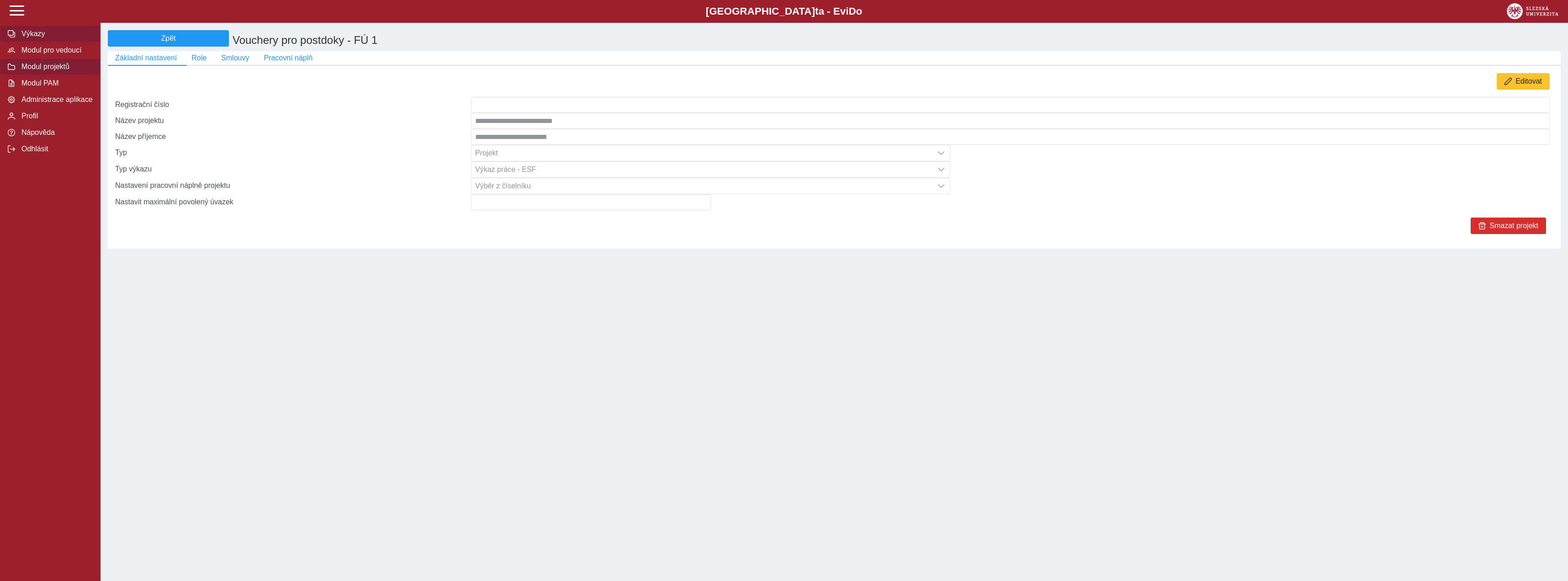
click at [60, 38] on span "Výkazy" at bounding box center [56, 34] width 74 height 9
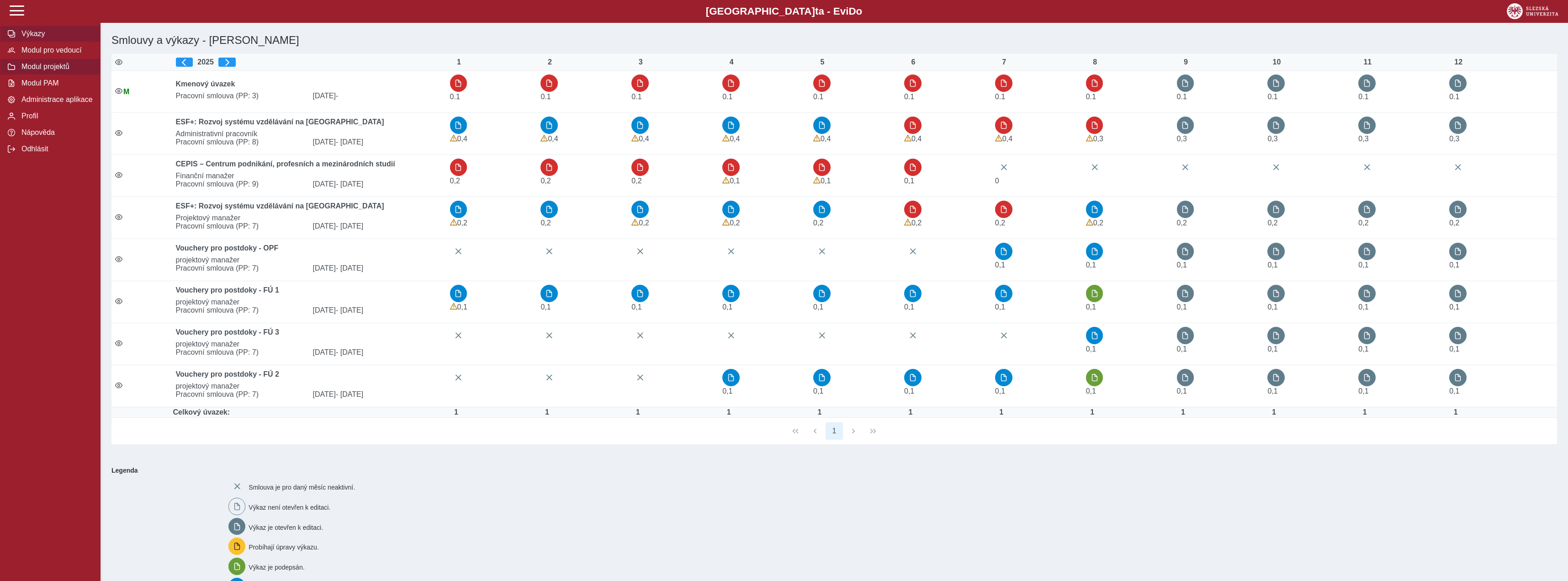
click at [44, 71] on span "Modul projektů" at bounding box center [56, 67] width 74 height 9
